Goal: Check status: Check status

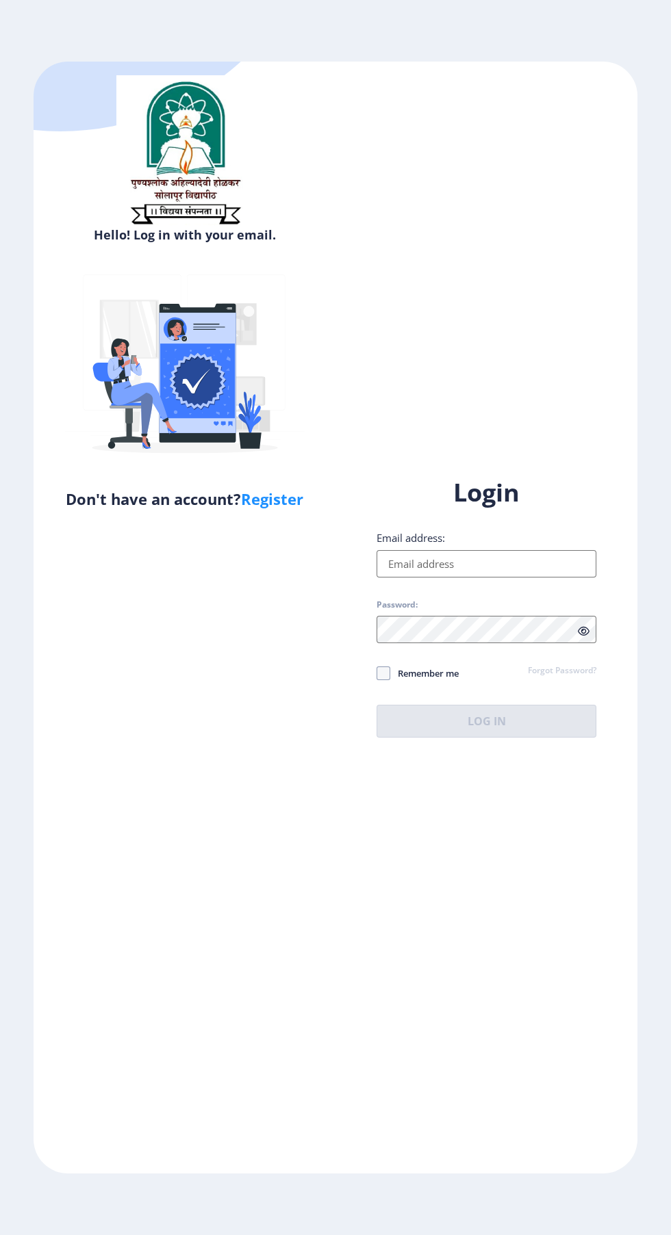
click at [525, 577] on input "Email address:" at bounding box center [486, 563] width 220 height 27
type input "[EMAIL_ADDRESS][DOMAIN_NAME]"
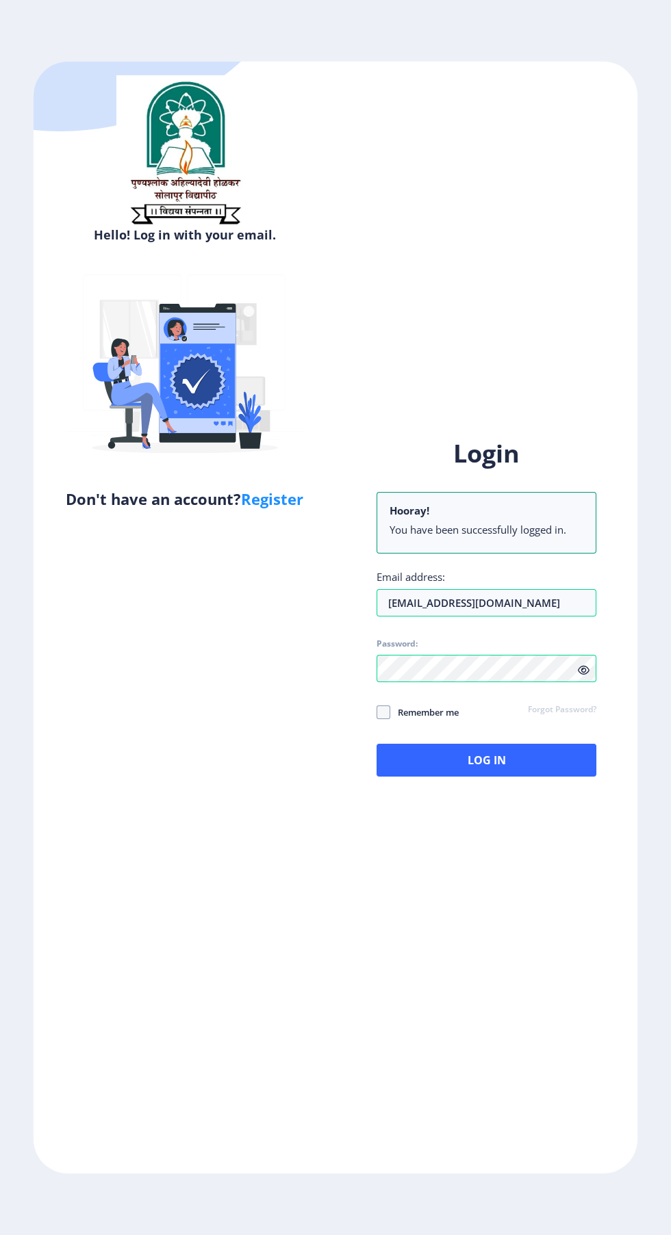
click at [584, 675] on icon at bounding box center [583, 670] width 12 height 10
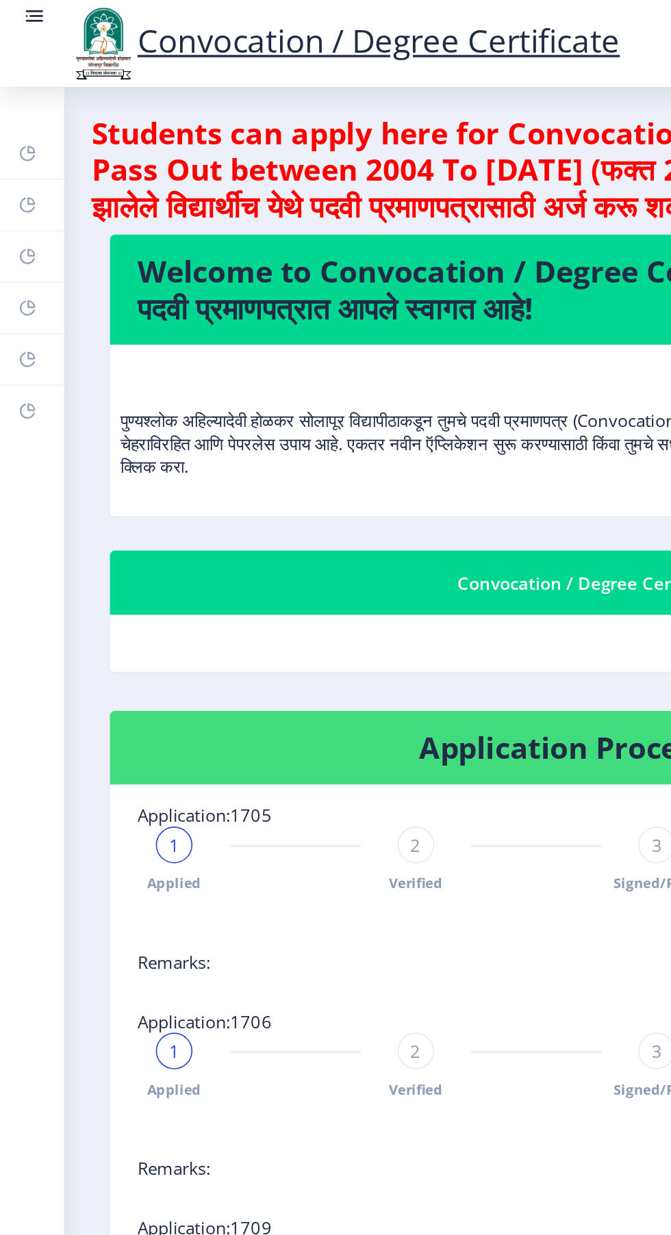
click at [16, 184] on rect at bounding box center [16, 184] width 11 height 11
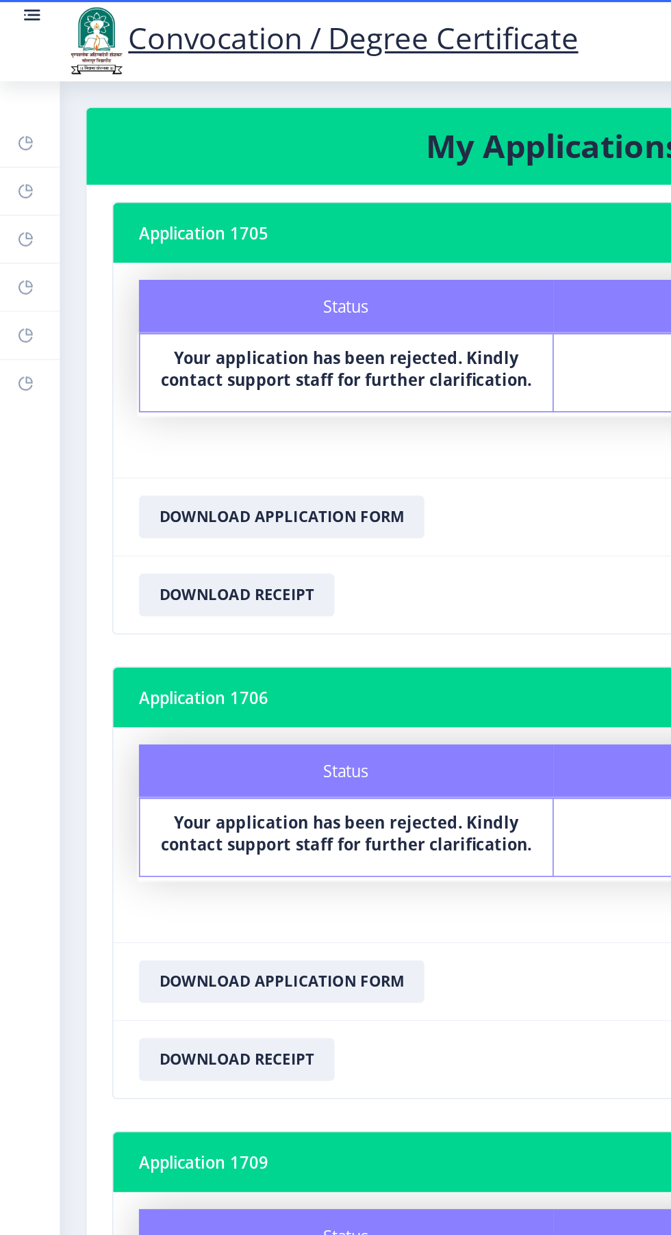
click at [21, 211] on rect at bounding box center [16, 214] width 11 height 11
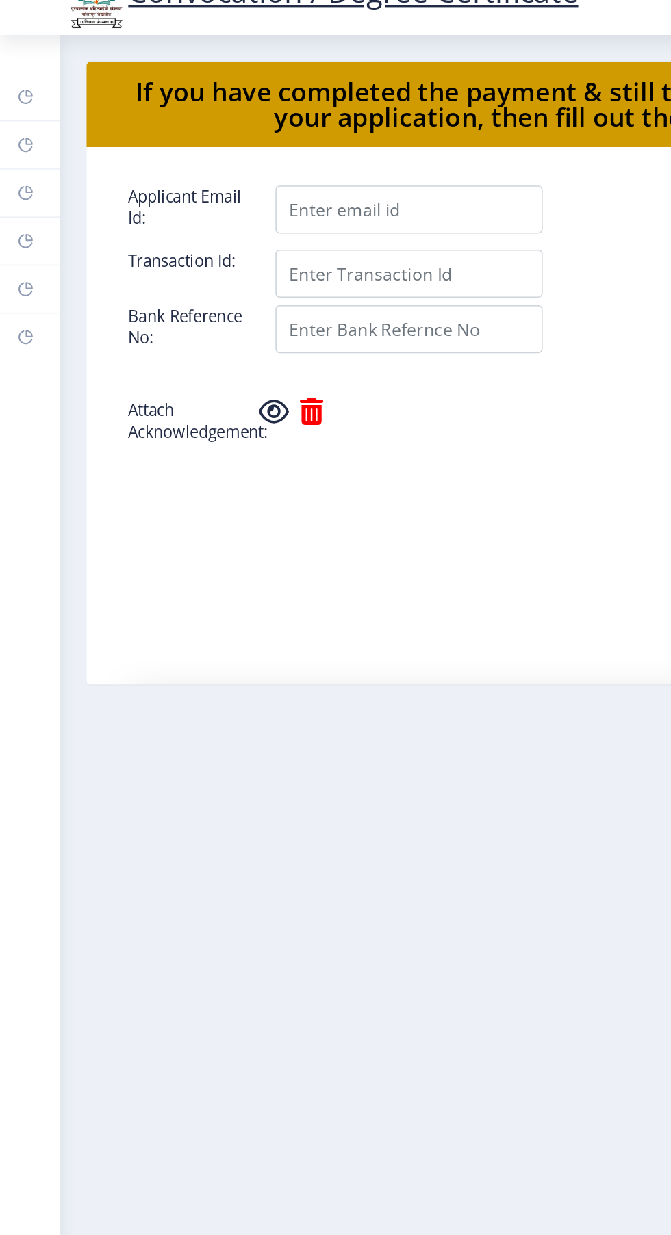
click at [25, 246] on link "Incorrect Certificate" at bounding box center [19, 246] width 38 height 30
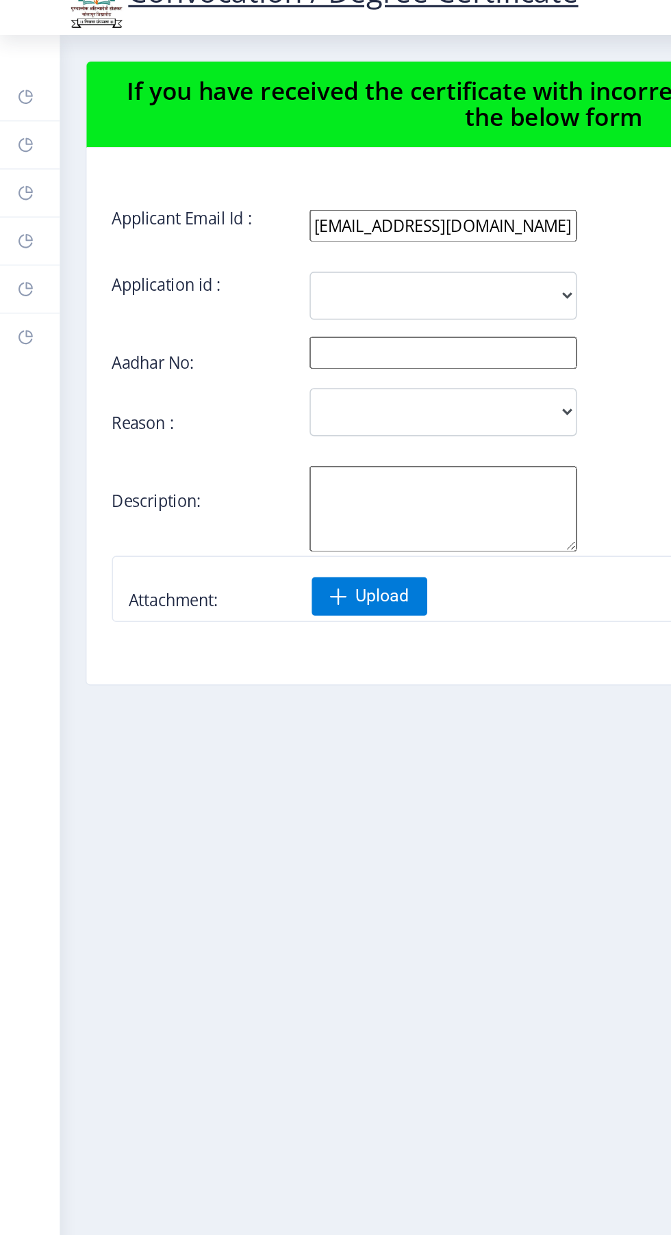
click at [21, 180] on rect at bounding box center [16, 184] width 11 height 11
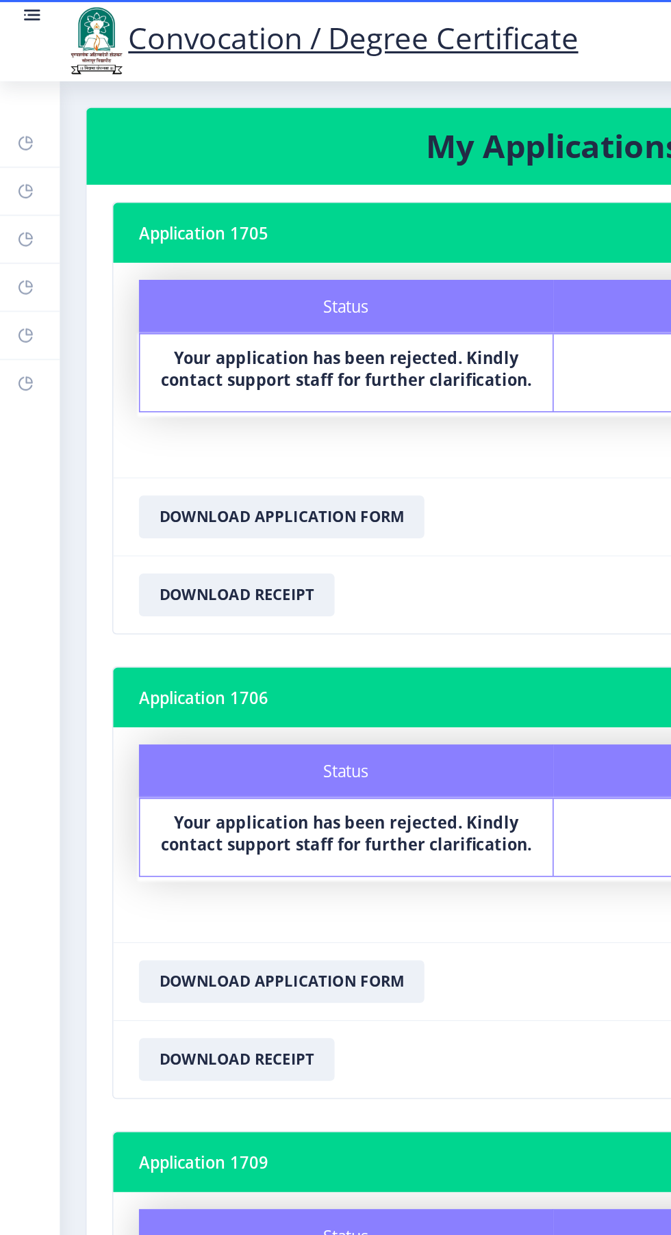
click at [23, 165] on link "Profile" at bounding box center [19, 153] width 38 height 30
select select
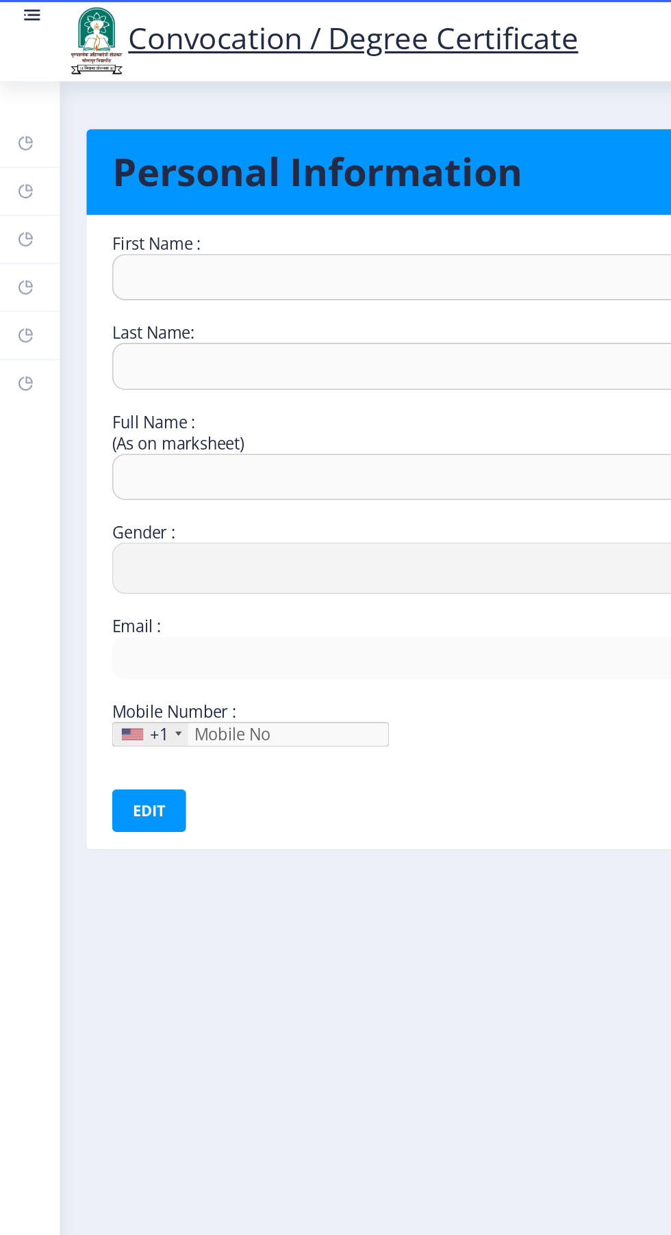
click at [16, 122] on rect at bounding box center [16, 122] width 11 height 11
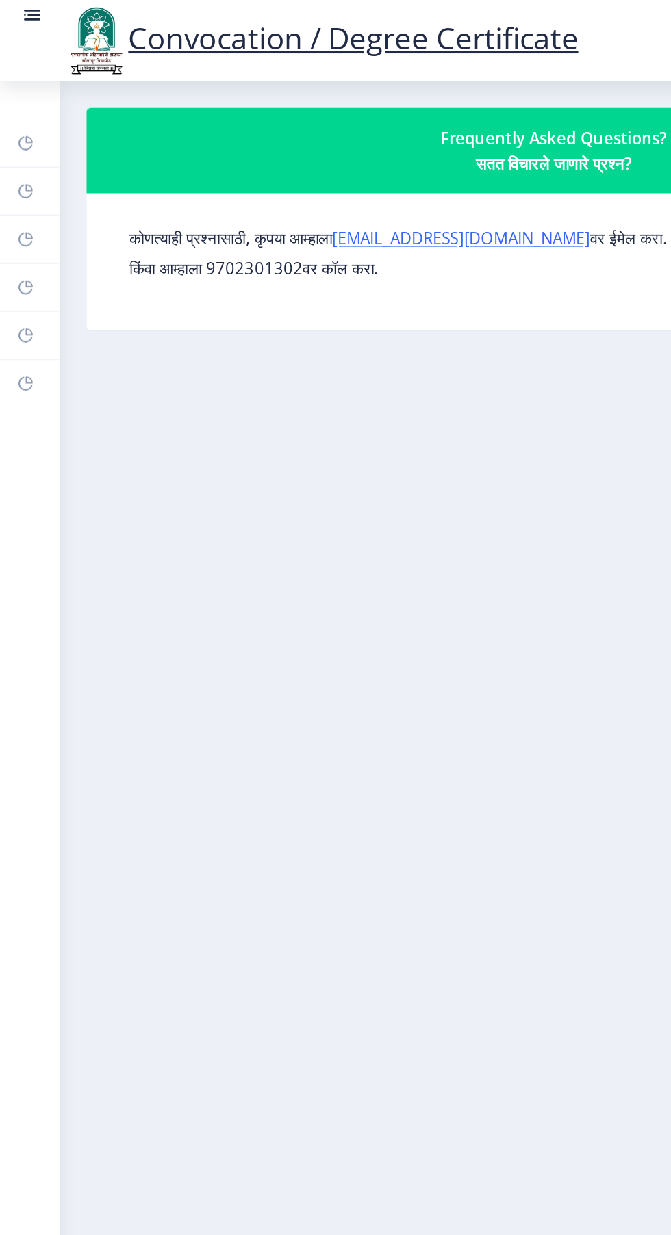
click at [19, 88] on rect at bounding box center [16, 91] width 11 height 11
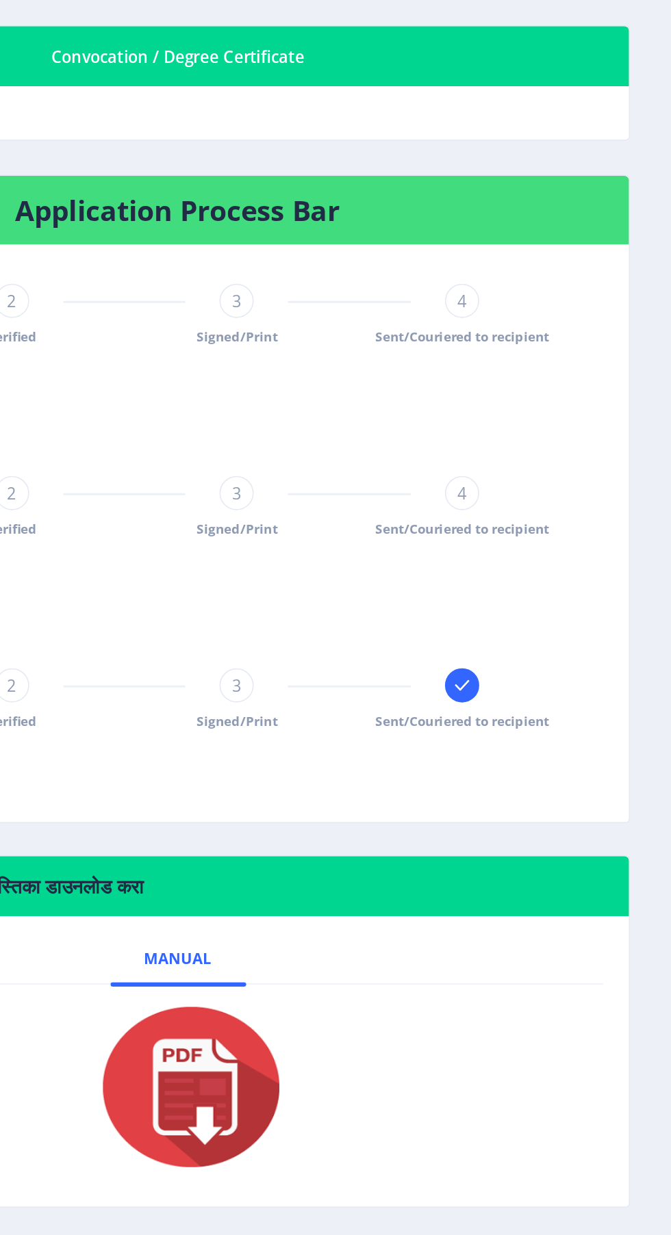
click at [554, 771] on span "Sent/Couriered to recipient" at bounding box center [537, 774] width 112 height 12
click at [538, 751] on icon at bounding box center [536, 751] width 9 height 7
